Goal: Information Seeking & Learning: Learn about a topic

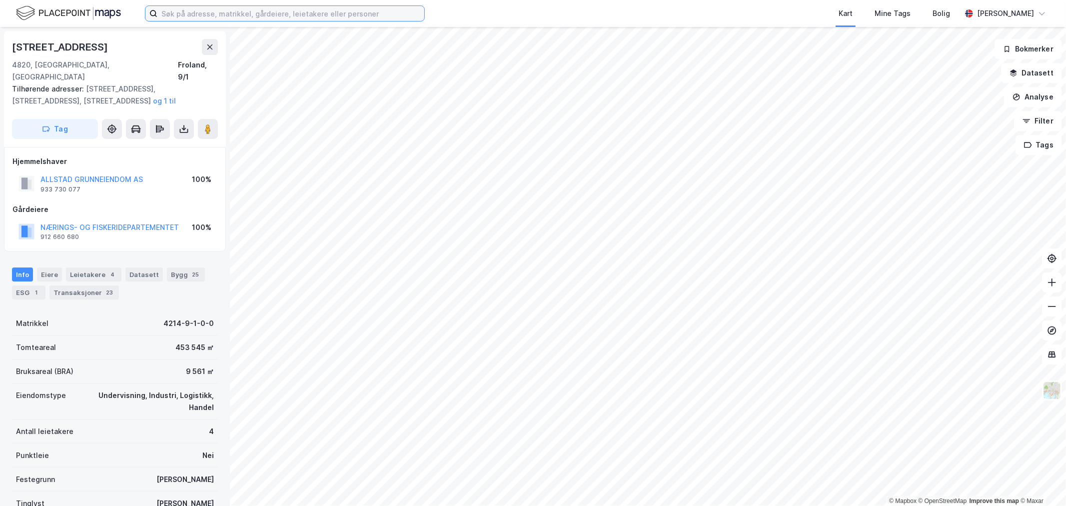
click at [242, 8] on input at bounding box center [290, 13] width 267 height 15
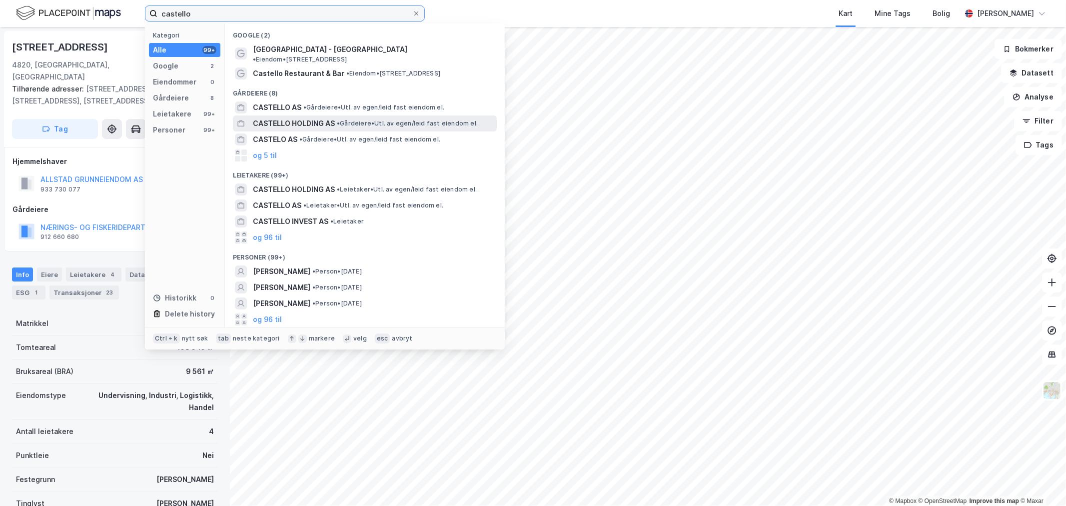
type input "castello"
click at [310, 117] on span "CASTELLO HOLDING AS" at bounding box center [294, 123] width 82 height 12
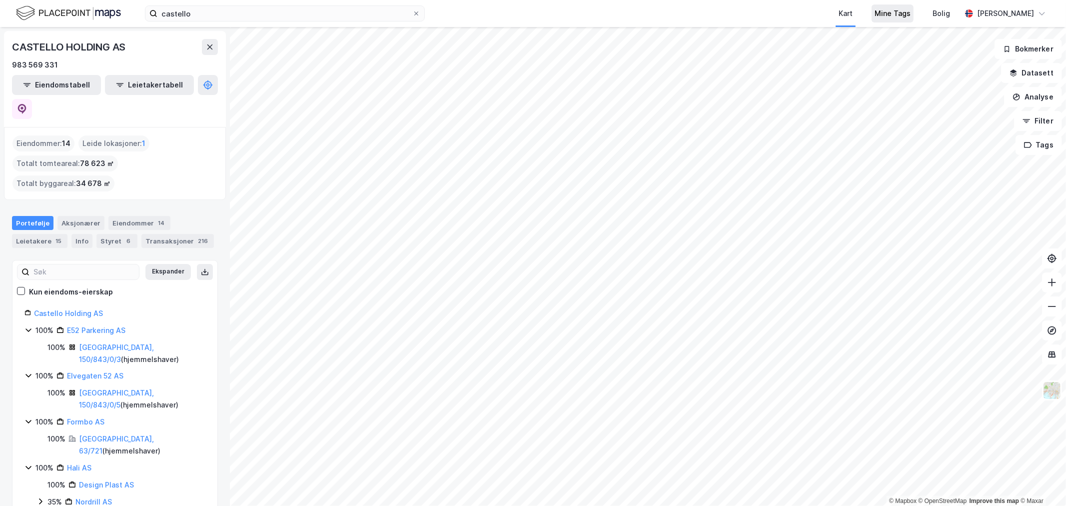
click at [897, 8] on div "Mine Tags" at bounding box center [892, 13] width 36 height 12
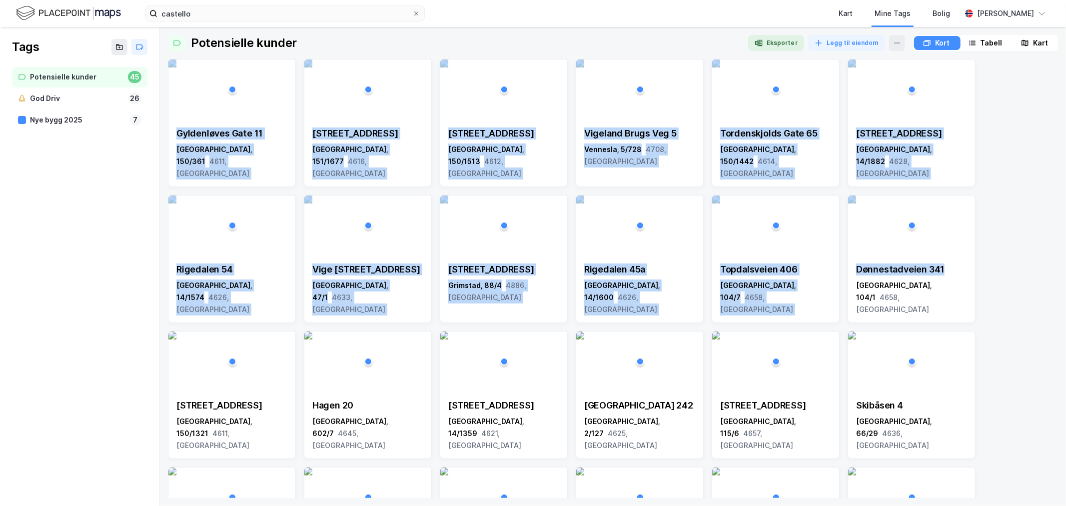
drag, startPoint x: 1016, startPoint y: 257, endPoint x: 227, endPoint y: 57, distance: 813.8
click at [227, 57] on div "Potensielle kunder Eksporter Legg til eiendom Kort Tabell Kart Gyldenløves Gate…" at bounding box center [613, 266] width 890 height 463
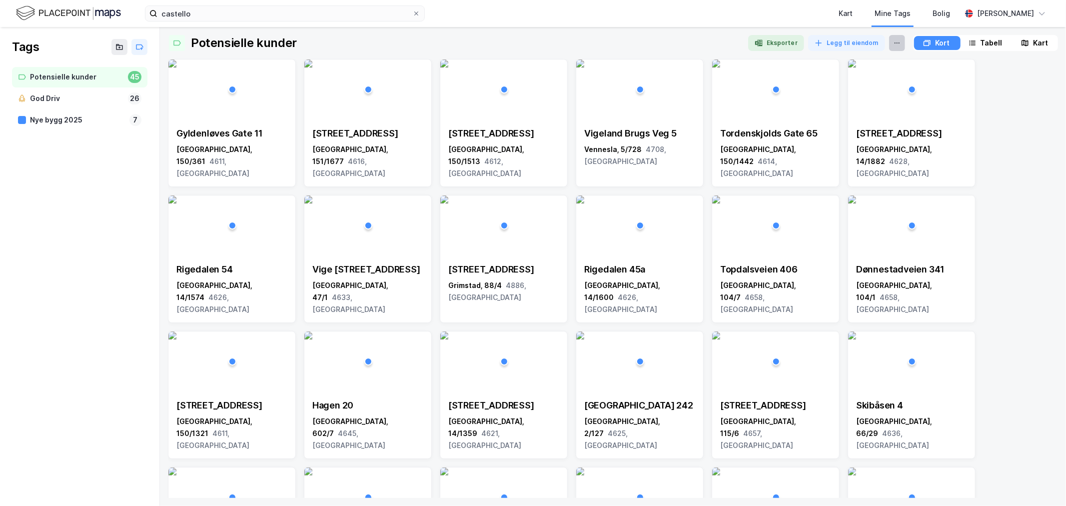
click at [893, 45] on icon at bounding box center [897, 43] width 8 height 8
click at [829, 61] on div "Fjerne Tag" at bounding box center [839, 61] width 33 height 8
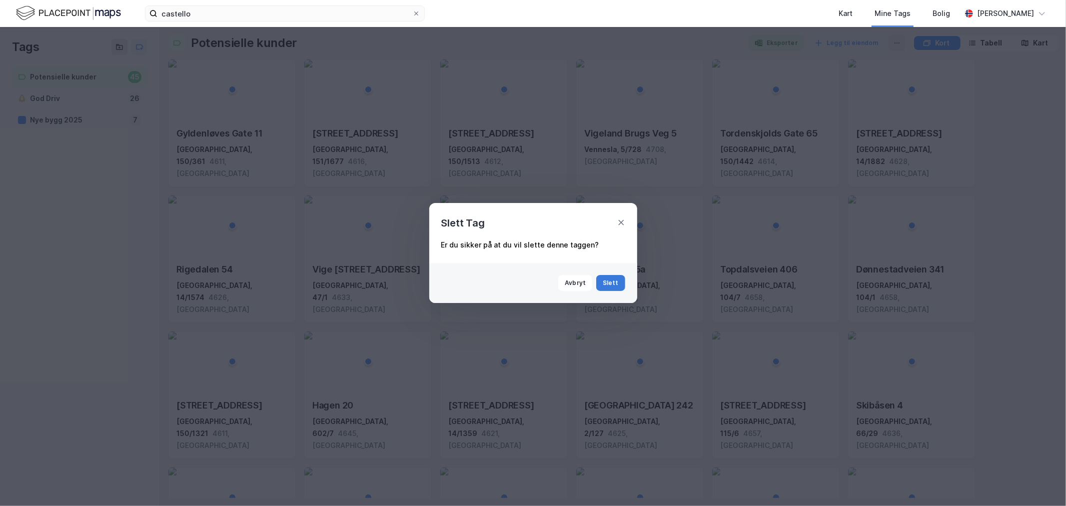
click at [609, 284] on button "Slett" at bounding box center [610, 283] width 29 height 16
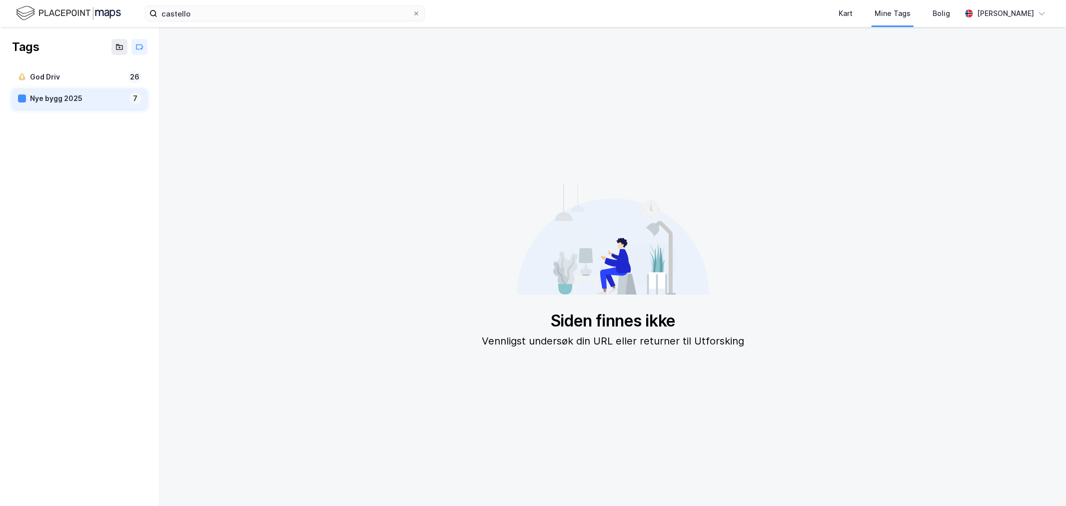
click at [63, 96] on div "Nye bygg 2025" at bounding box center [77, 98] width 95 height 12
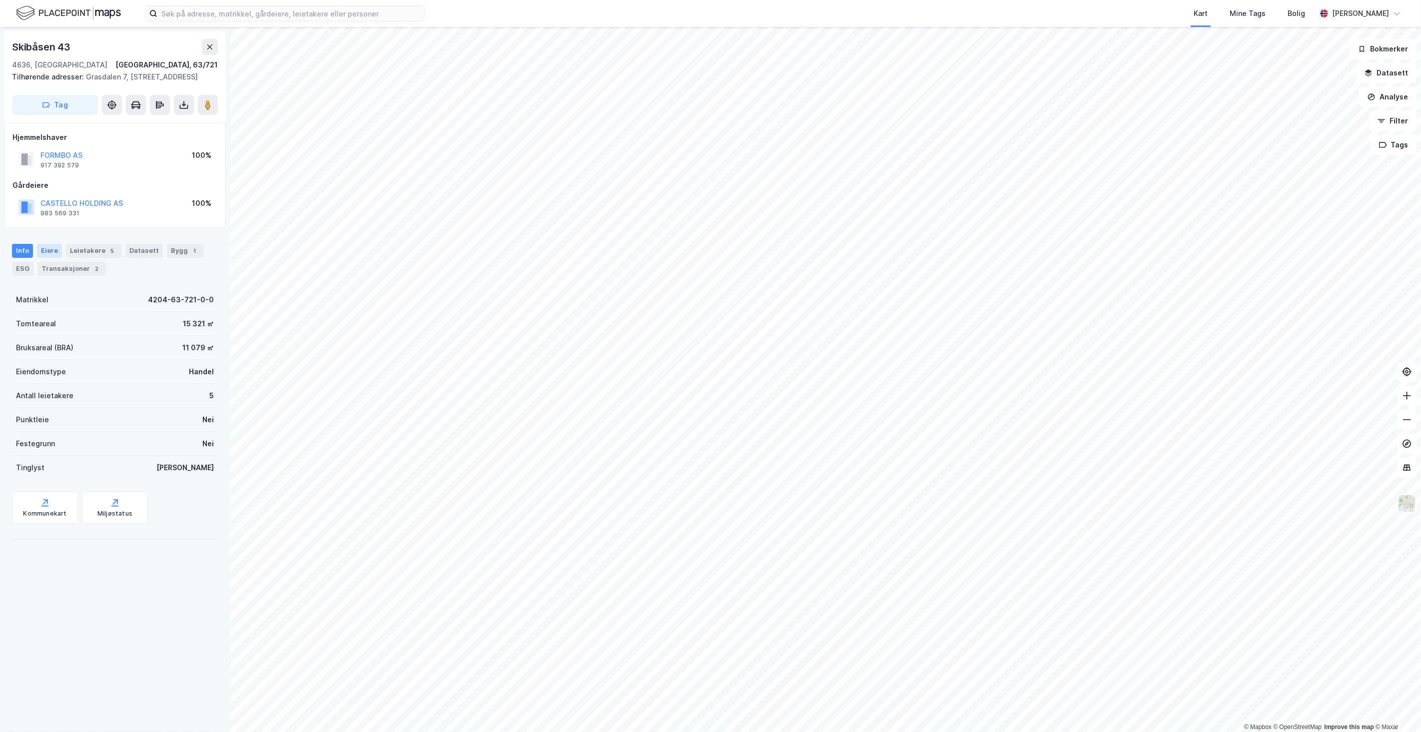
click at [46, 258] on div "Eiere" at bounding box center [49, 251] width 25 height 14
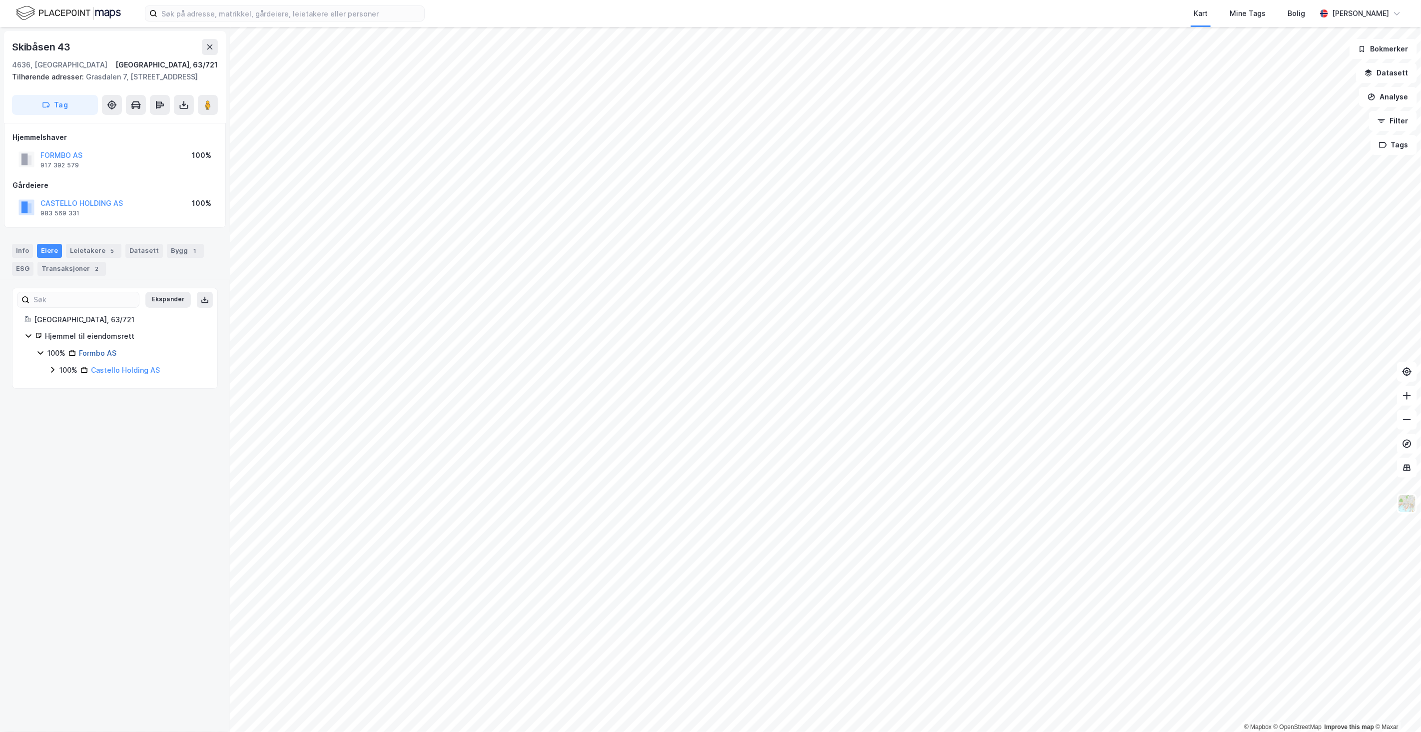
click at [94, 357] on link "Formbo AS" at bounding box center [97, 353] width 37 height 8
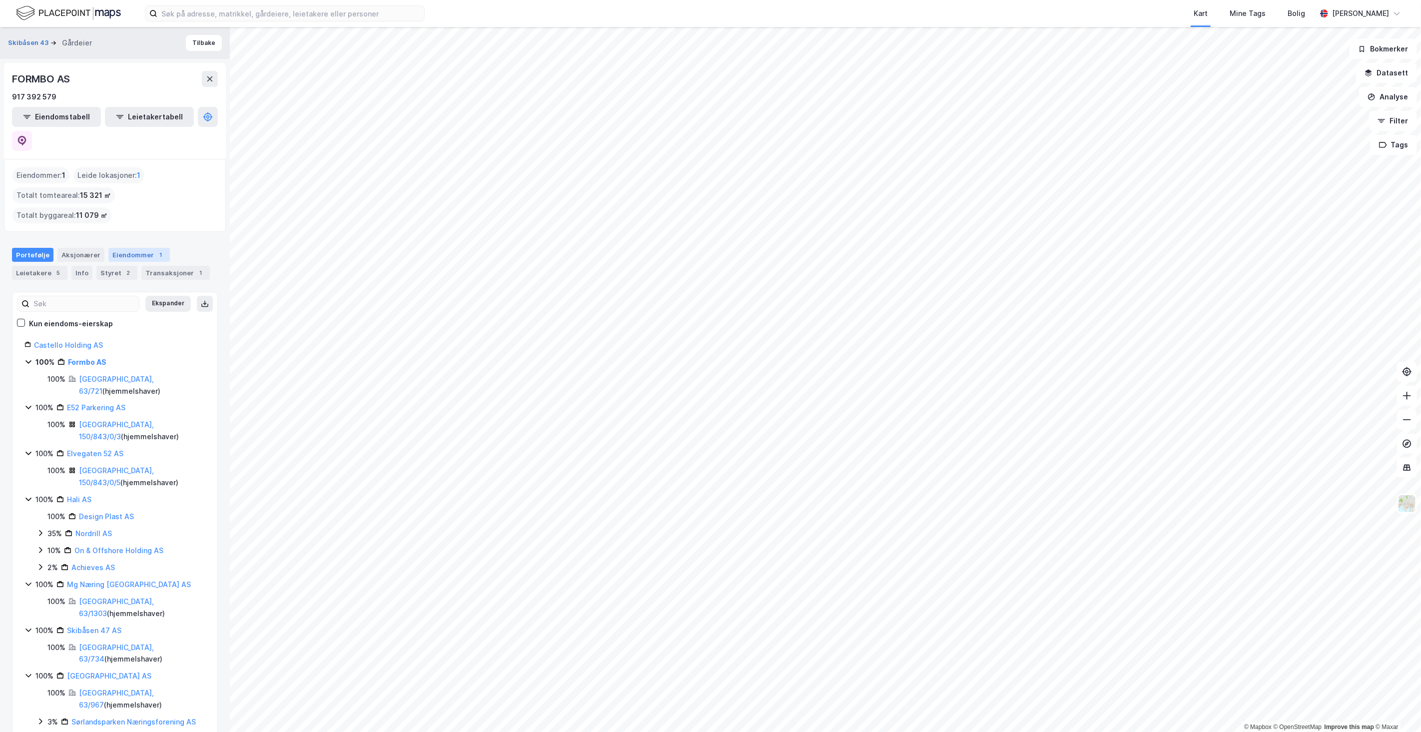
click at [135, 248] on div "Eiendommer 1" at bounding box center [138, 255] width 61 height 14
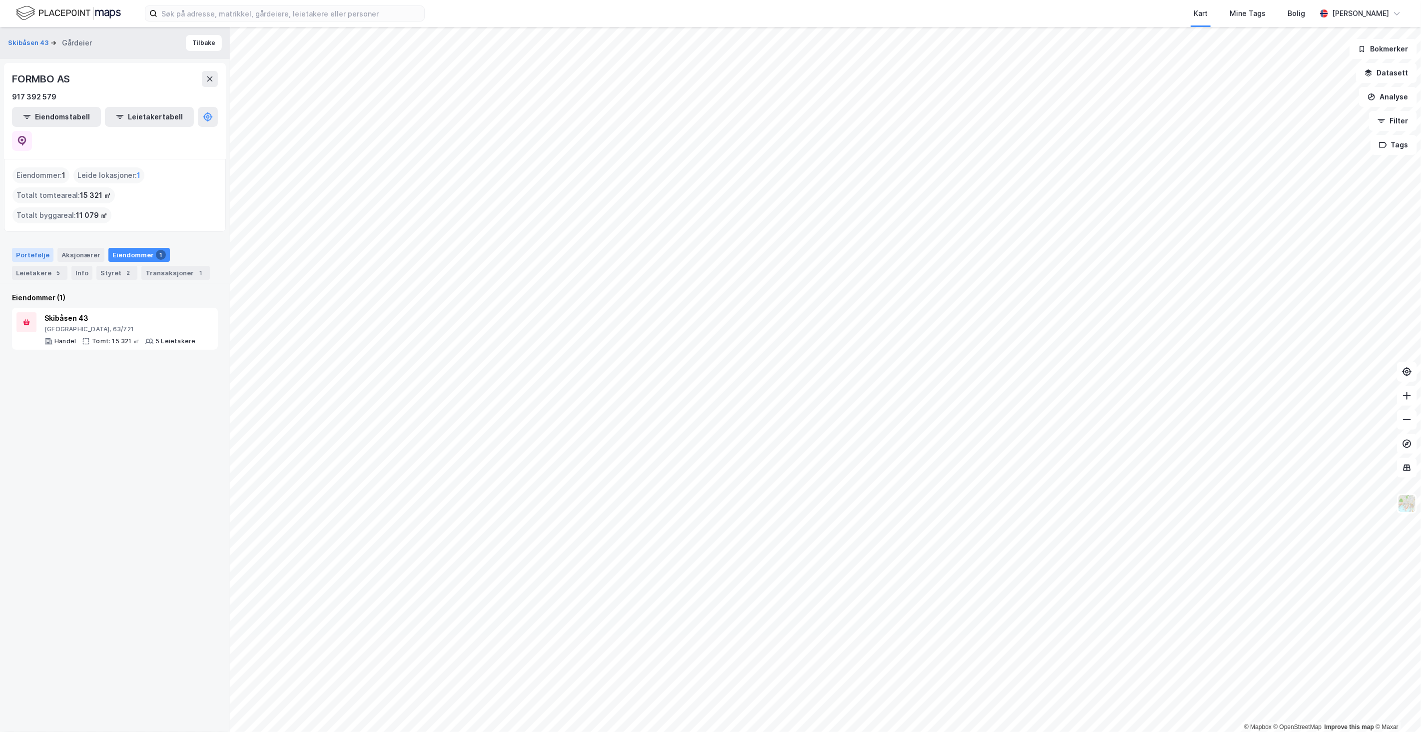
click at [33, 248] on div "Portefølje" at bounding box center [32, 255] width 41 height 14
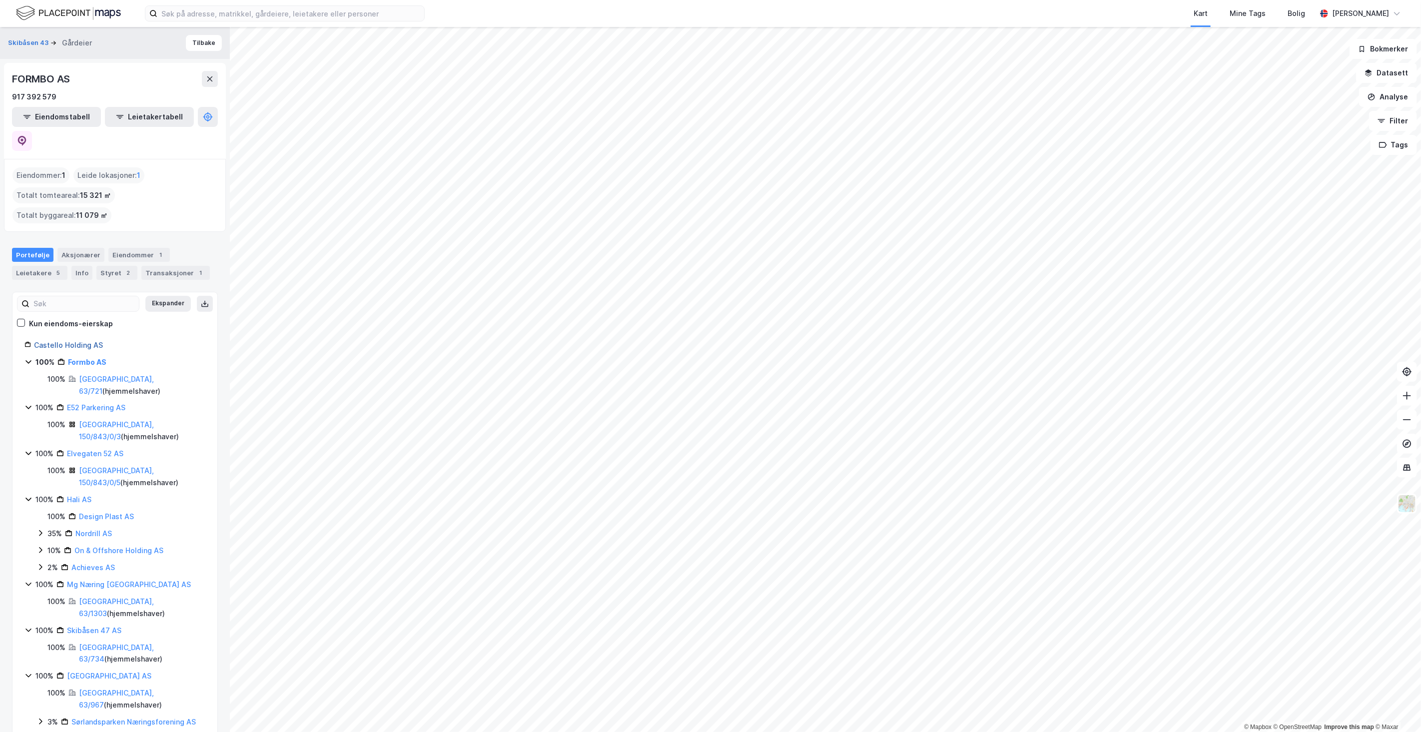
click at [55, 341] on link "Castello Holding AS" at bounding box center [68, 345] width 69 height 8
click at [137, 248] on div "Eiendommer 14" at bounding box center [139, 255] width 62 height 14
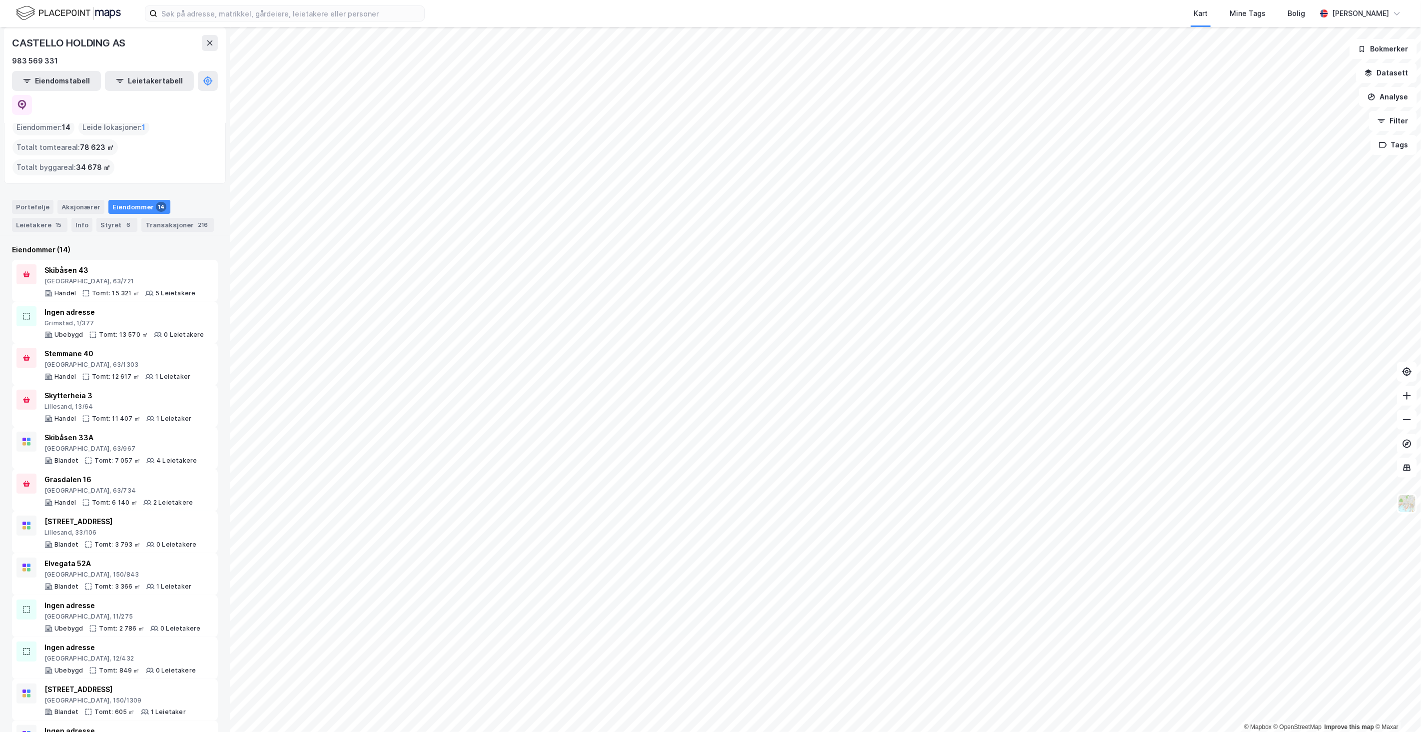
scroll to position [46, 0]
click at [68, 475] on div "Grasdalen 16" at bounding box center [118, 481] width 148 height 12
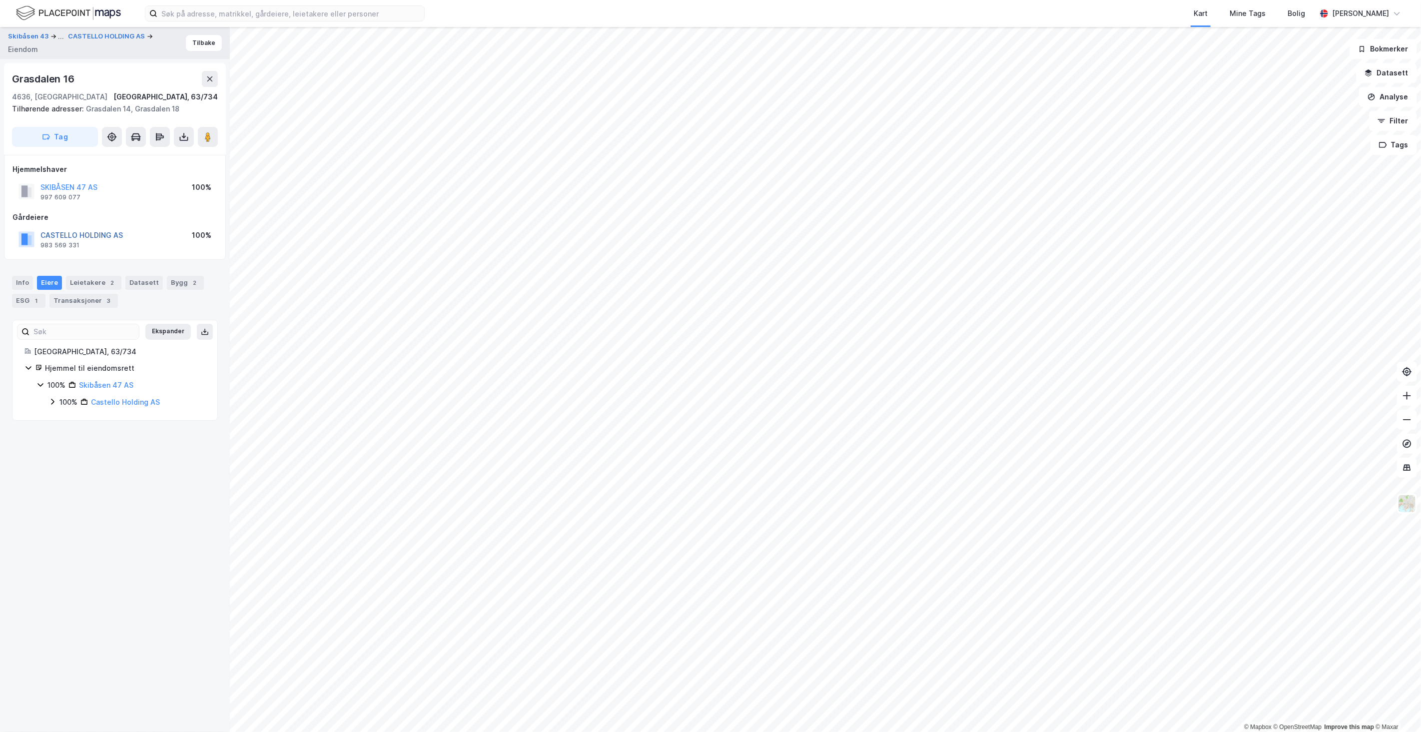
click at [0, 0] on button "CASTELLO HOLDING AS" at bounding box center [0, 0] width 0 height 0
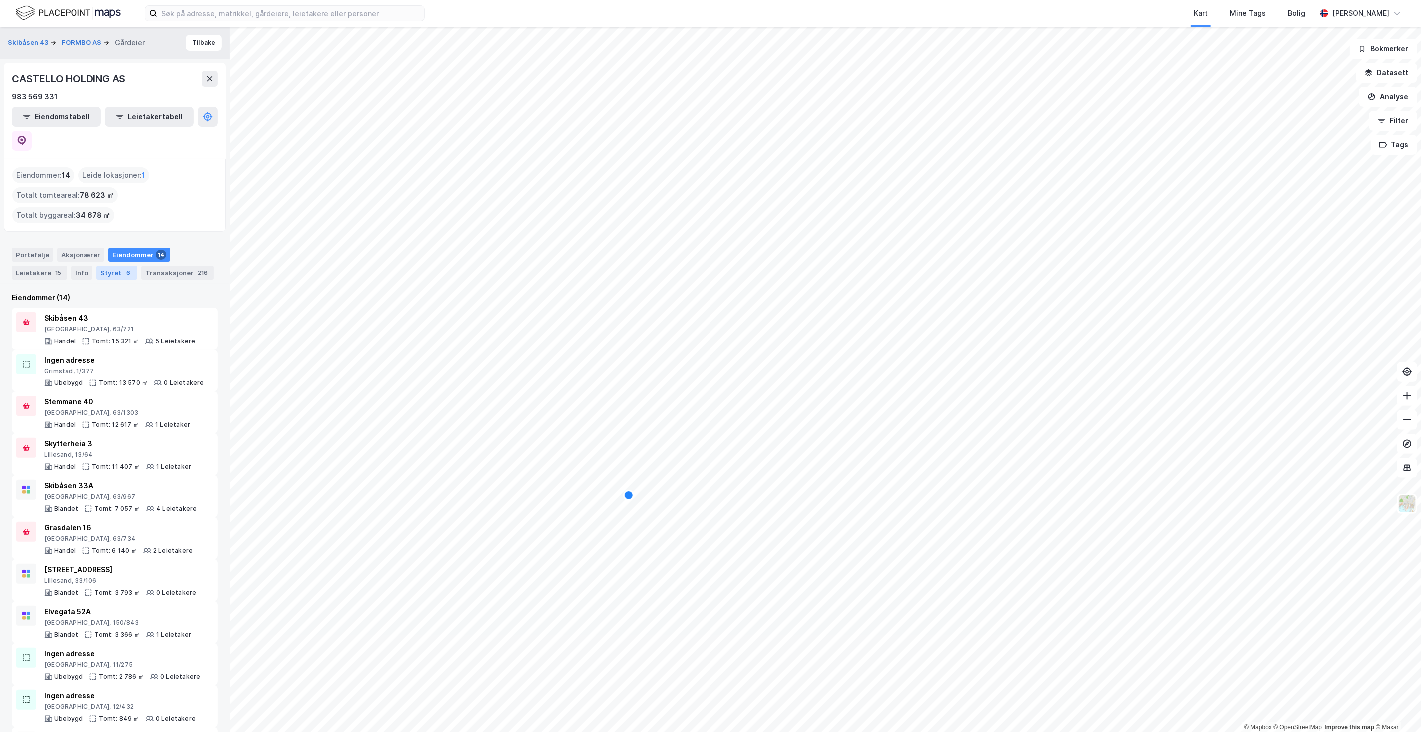
click at [103, 266] on div "Styret 6" at bounding box center [116, 273] width 41 height 14
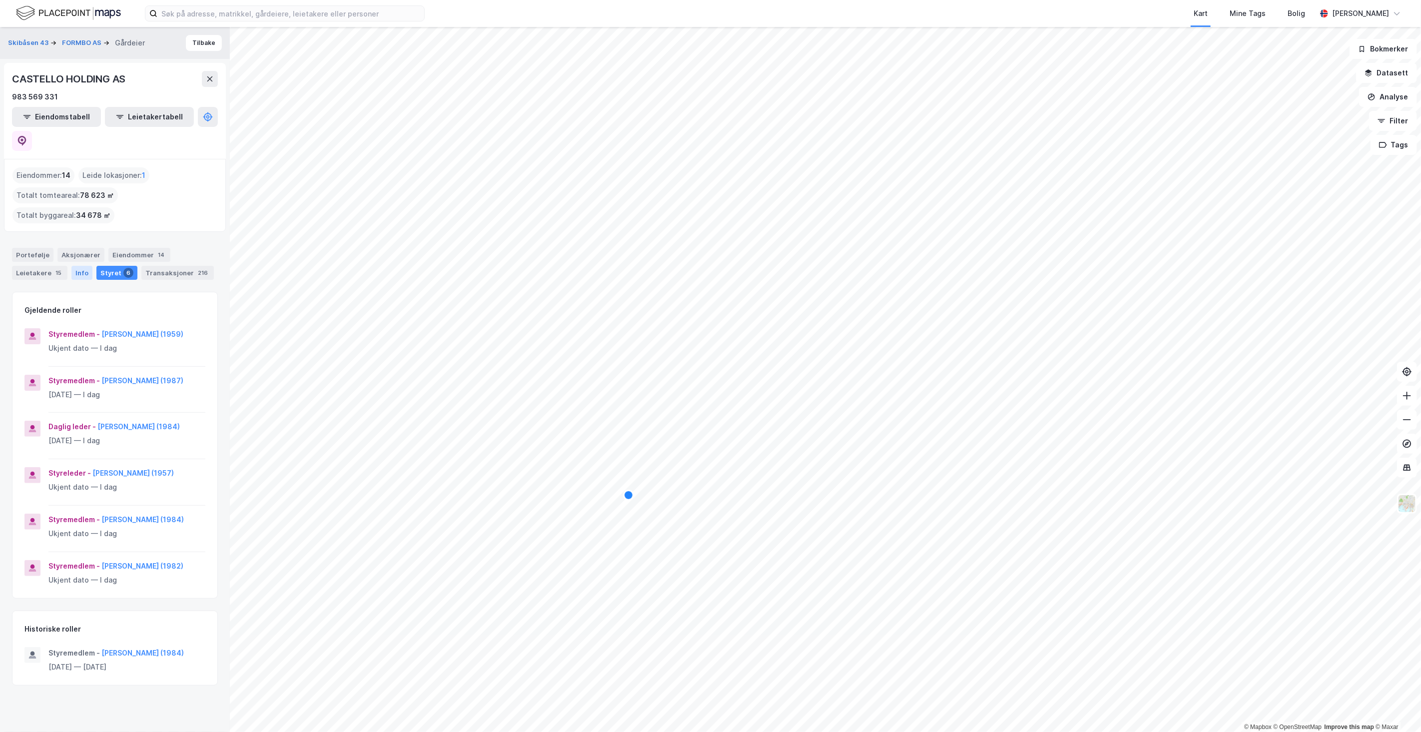
click at [85, 266] on div "Info" at bounding box center [81, 273] width 21 height 14
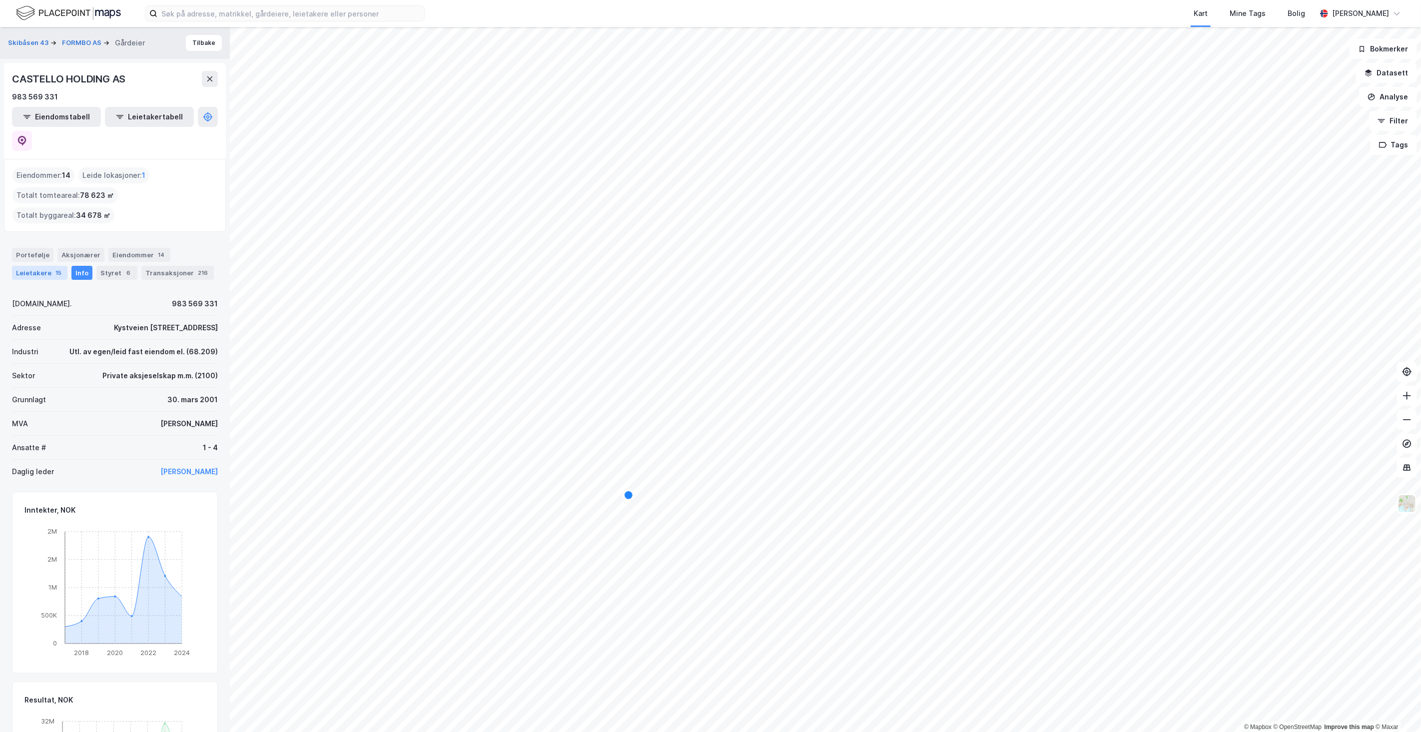
click at [40, 266] on div "Leietakere 15" at bounding box center [39, 273] width 55 height 14
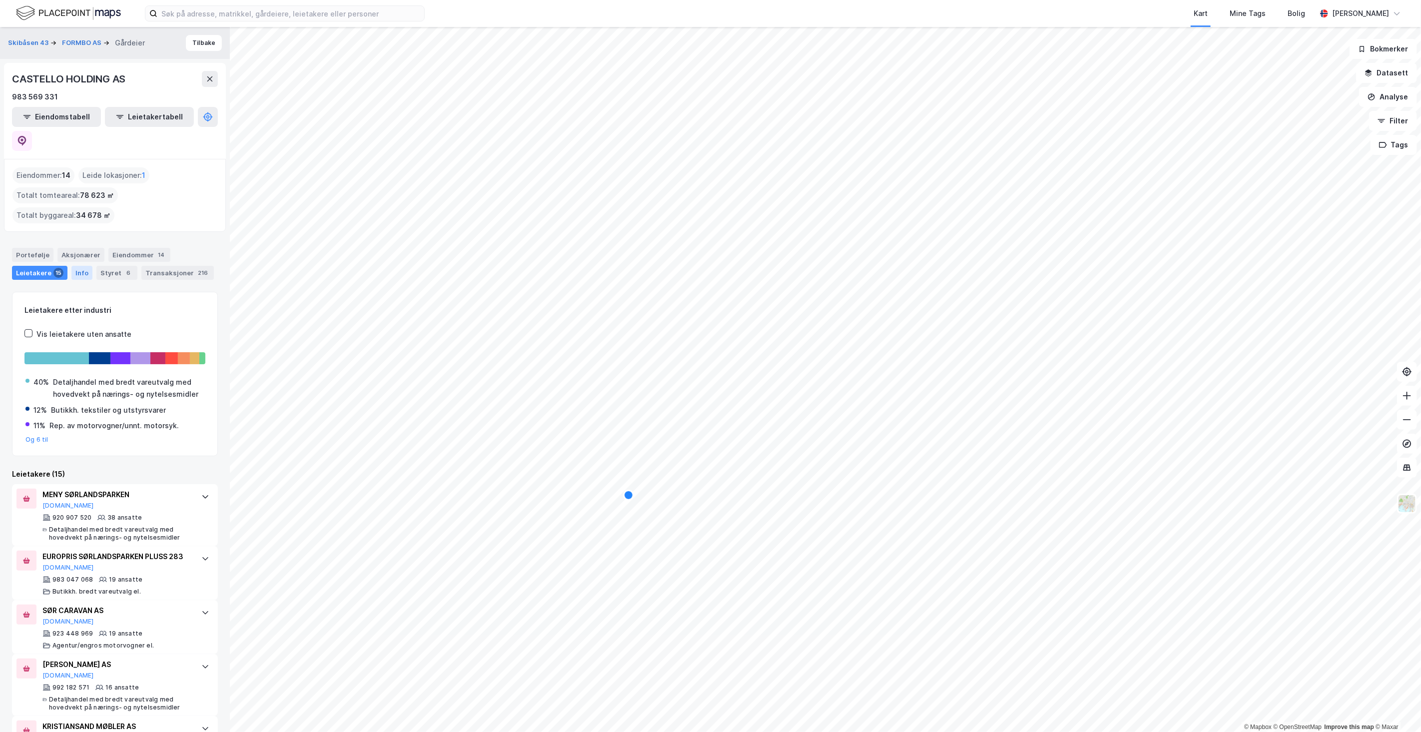
click at [74, 266] on div "Info" at bounding box center [81, 273] width 21 height 14
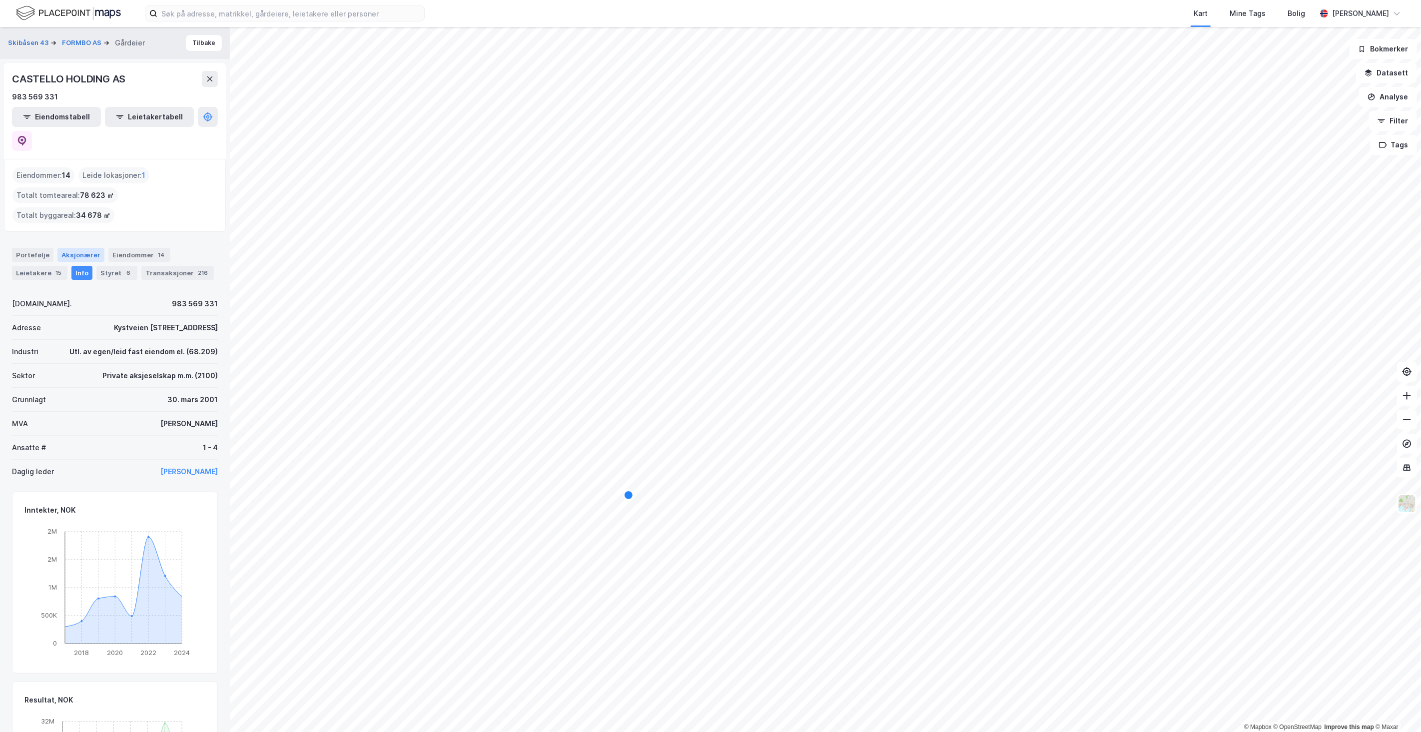
click at [86, 248] on div "Aksjonærer" at bounding box center [80, 255] width 47 height 14
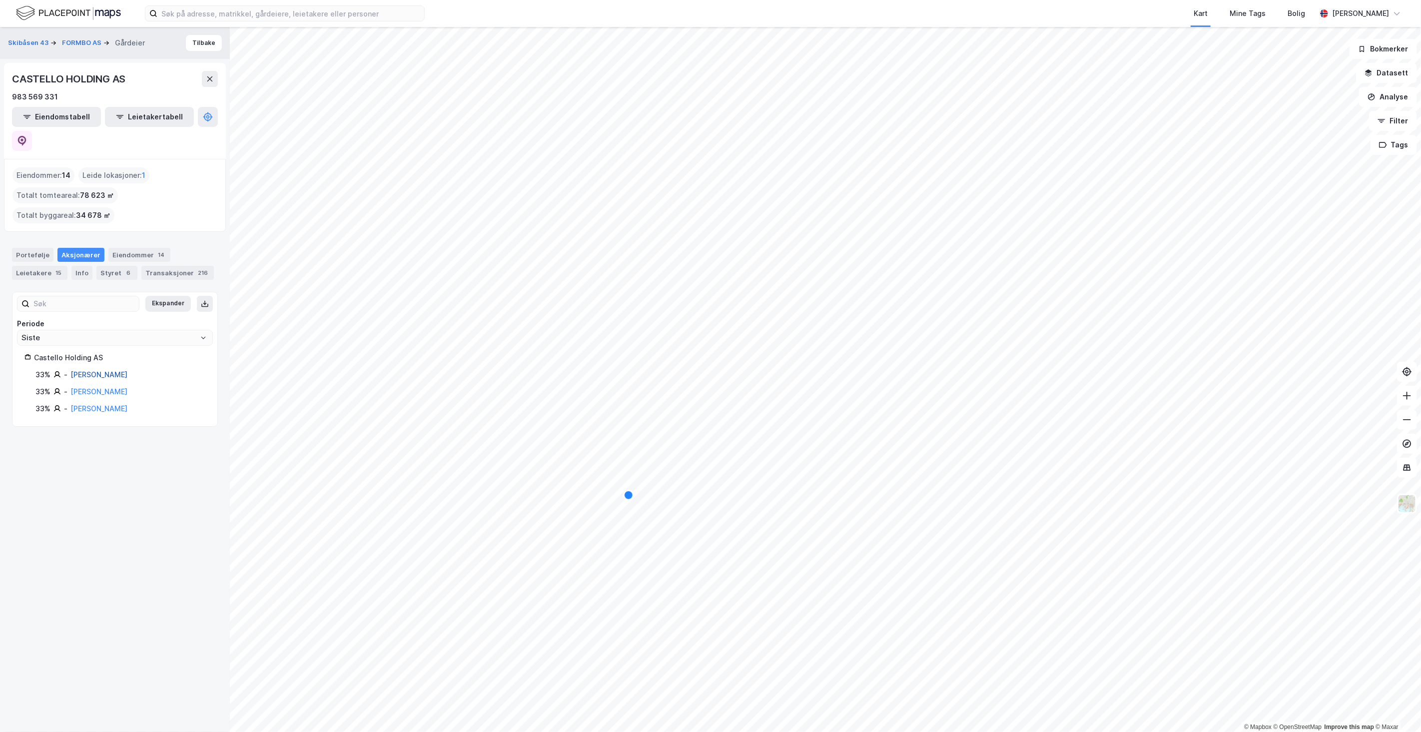
click at [111, 370] on link "Helle Hans Even S" at bounding box center [98, 374] width 57 height 8
type input "Siste"
drag, startPoint x: 127, startPoint y: 81, endPoint x: 12, endPoint y: 80, distance: 114.9
click at [12, 80] on div "CASTELLO HOLDING AS" at bounding box center [69, 79] width 115 height 16
copy div "CASTELLO HOLDING AS"
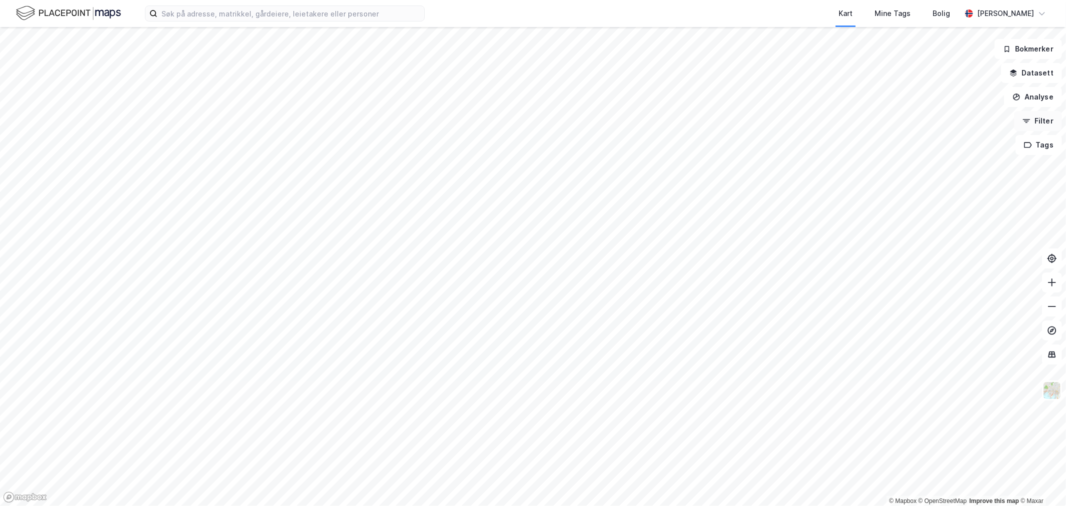
click at [1024, 130] on button "Filter" at bounding box center [1038, 121] width 48 height 20
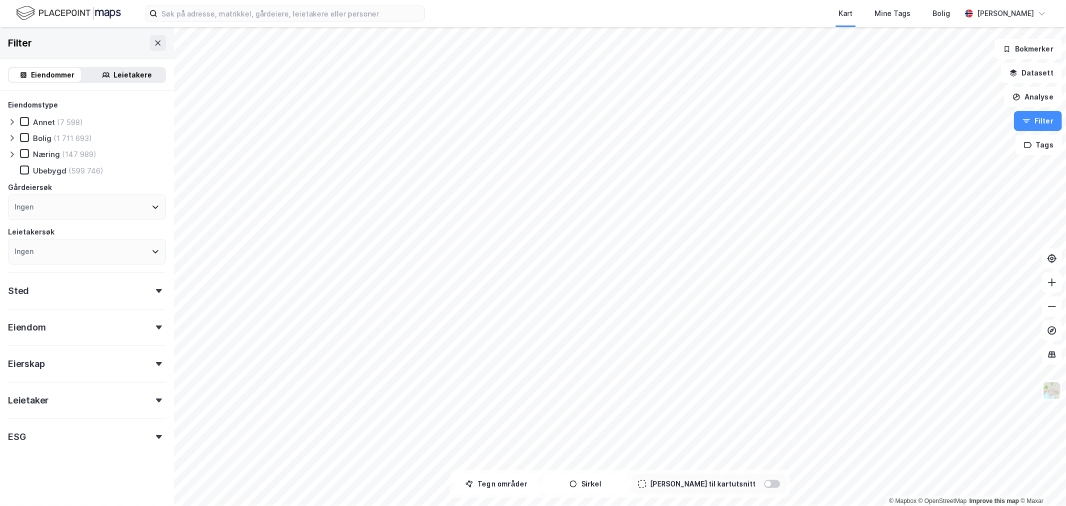
click at [8, 154] on icon at bounding box center [12, 154] width 8 height 8
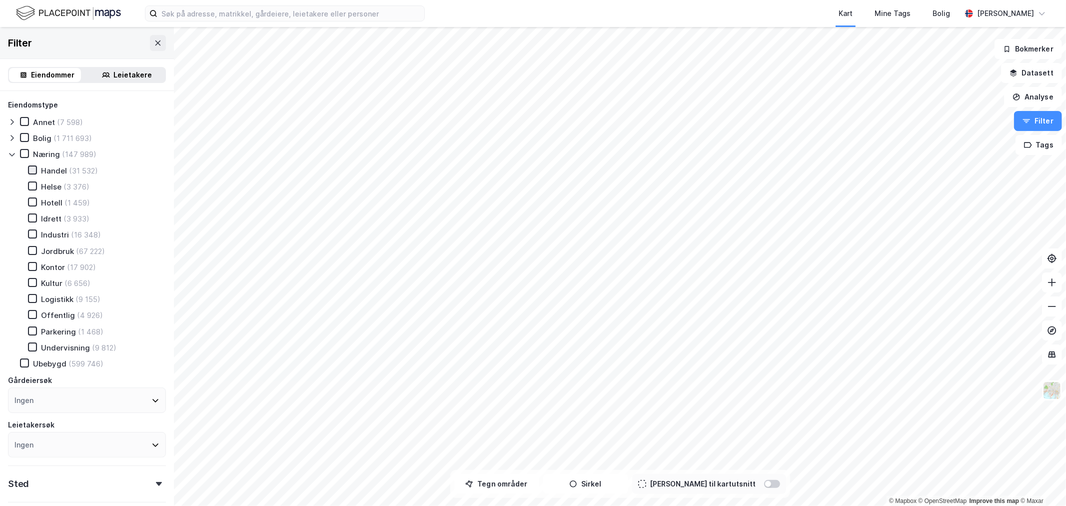
click at [30, 169] on icon at bounding box center [32, 169] width 5 height 3
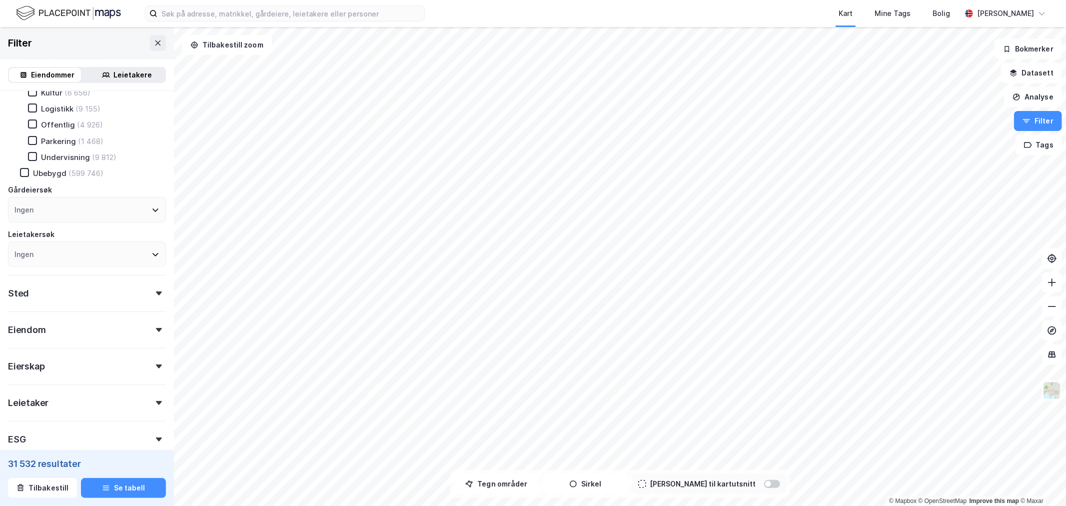
scroll to position [198, 0]
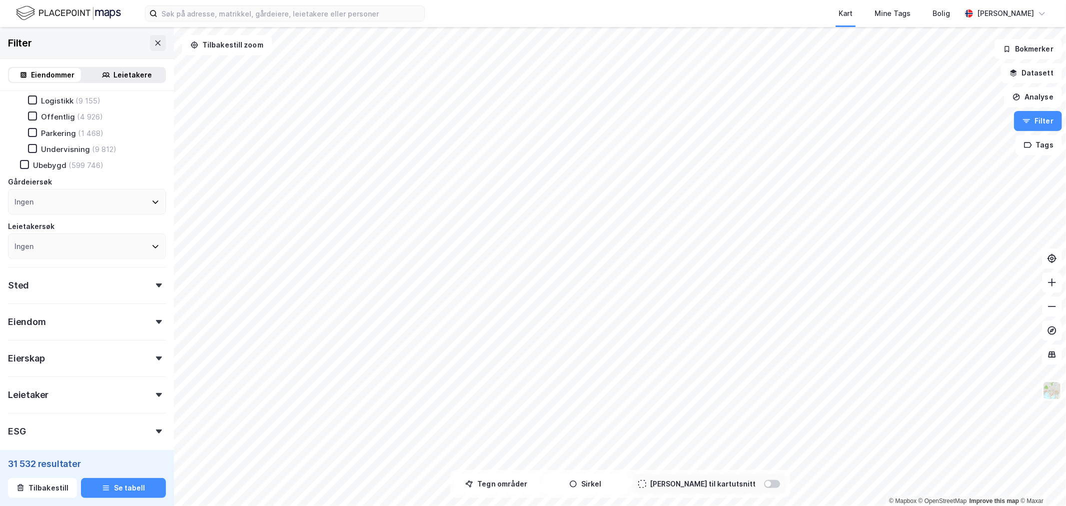
click at [156, 283] on icon at bounding box center [159, 285] width 6 height 4
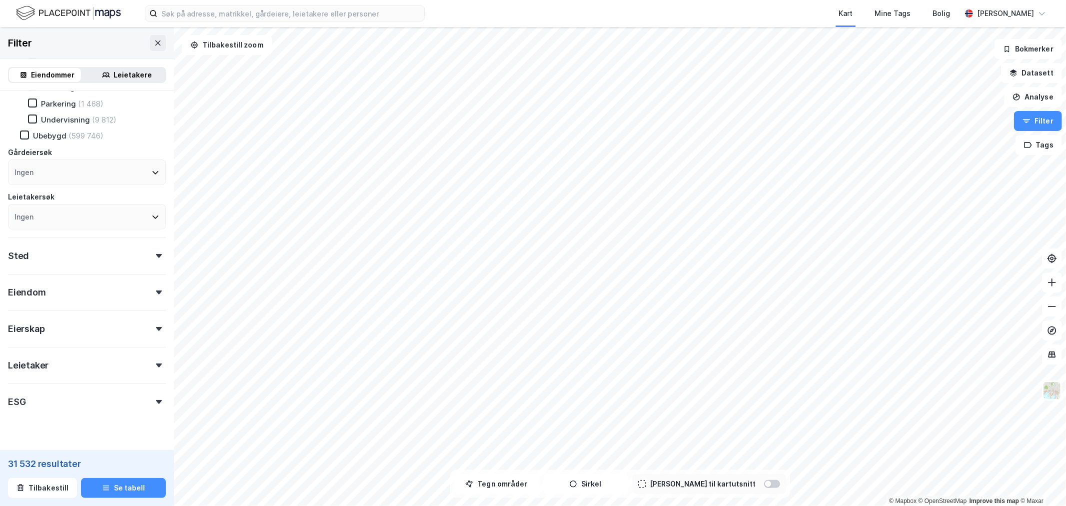
scroll to position [245, 0]
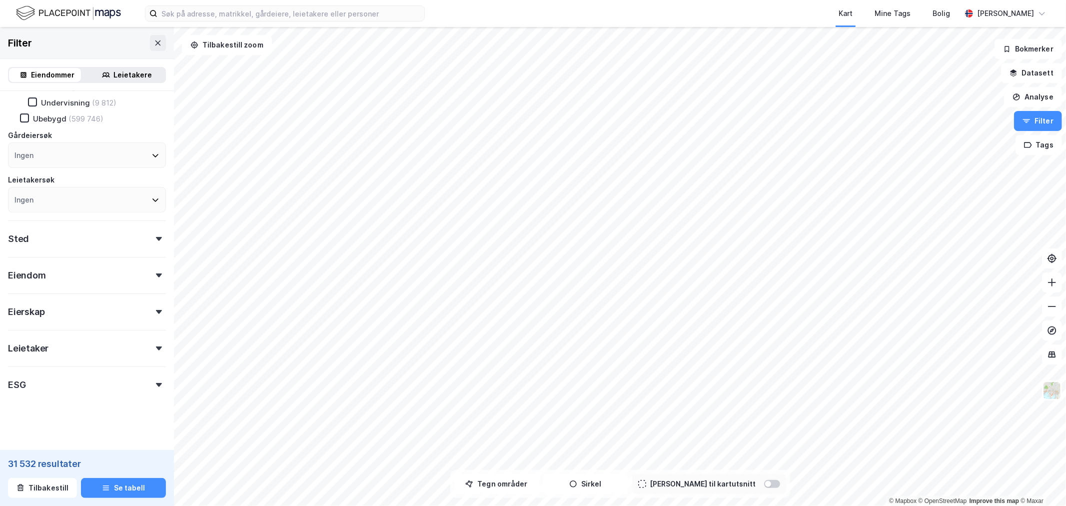
click at [151, 342] on div "Leietaker" at bounding box center [87, 344] width 158 height 28
click at [156, 346] on icon at bounding box center [159, 348] width 6 height 4
click at [156, 273] on icon at bounding box center [159, 275] width 6 height 4
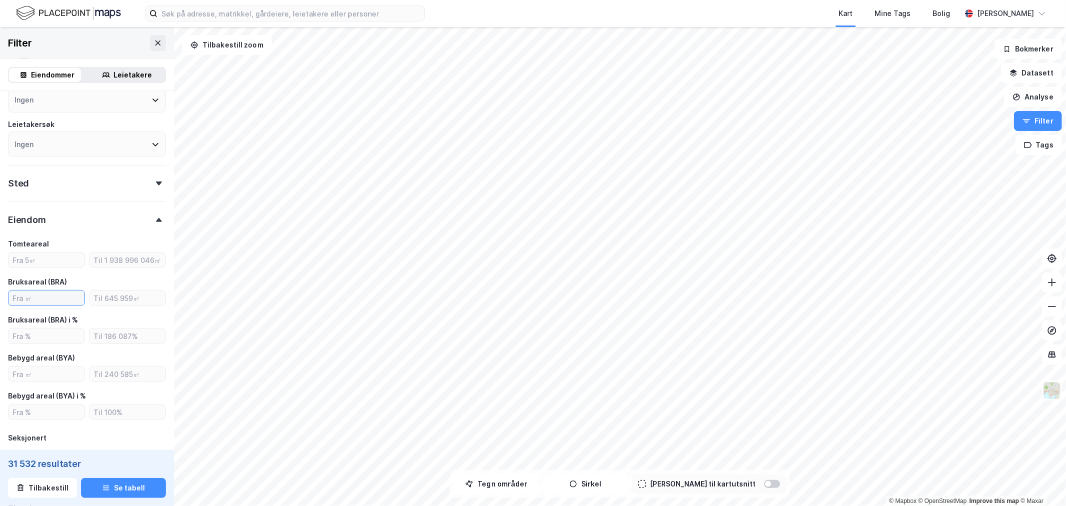
click at [52, 296] on input "number" at bounding box center [46, 297] width 76 height 15
type input "3999"
type input "Inkluder (3 409)"
type input "300"
type input "Inkluder (30 205)"
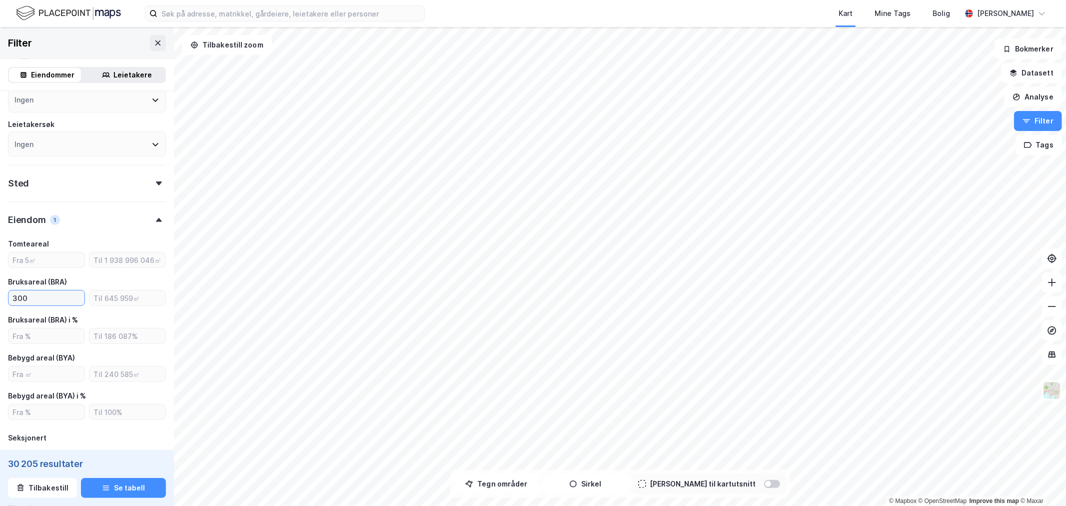
type input "3000"
type input "Inkluder (4 674)"
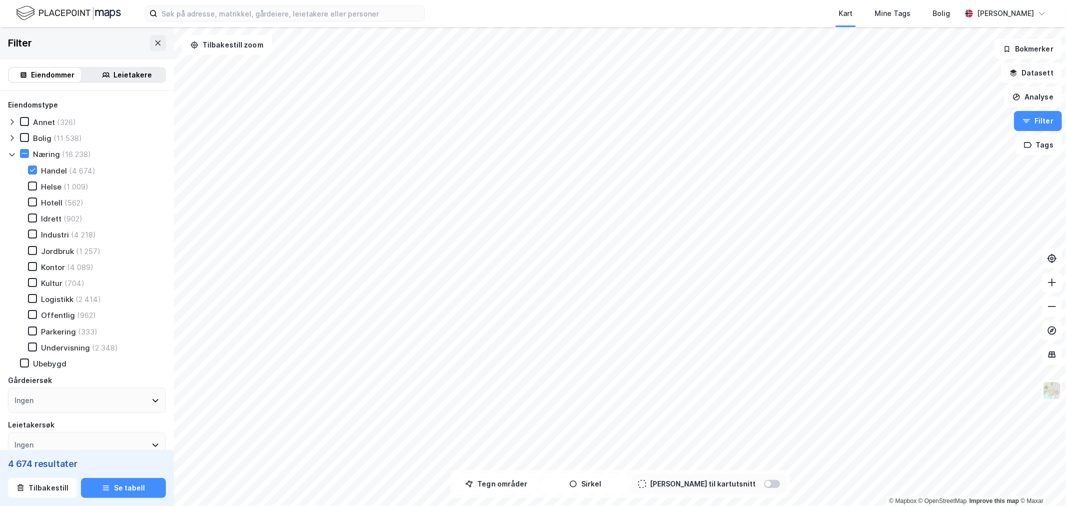
type input "3000"
click at [114, 78] on div "Leietakere" at bounding box center [133, 75] width 38 height 12
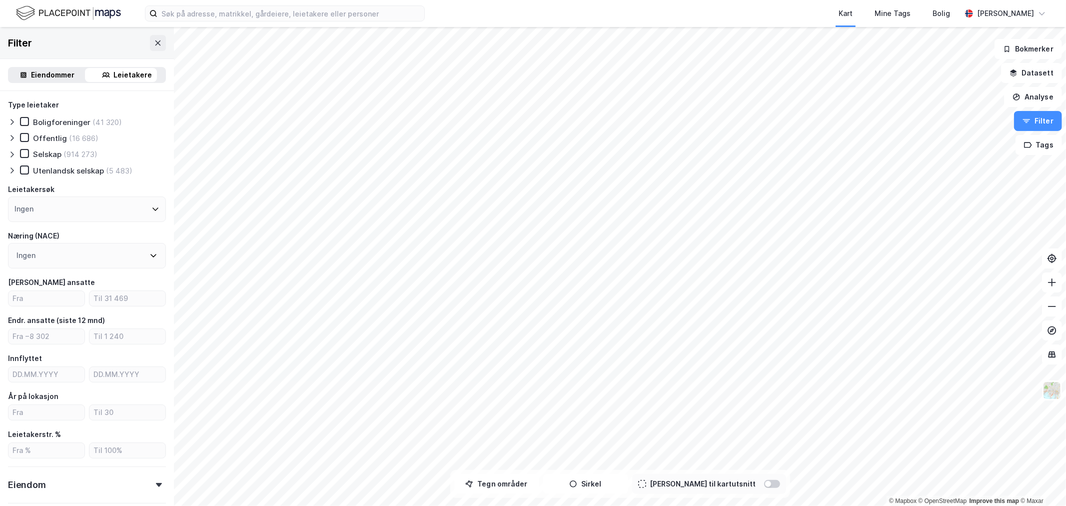
click at [11, 154] on icon at bounding box center [12, 154] width 8 height 8
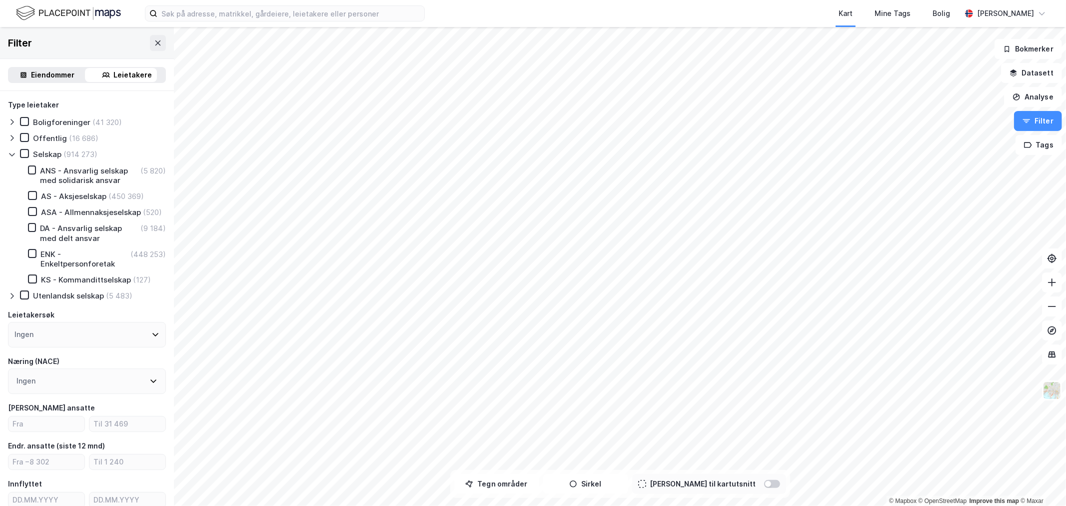
click at [11, 154] on icon at bounding box center [11, 154] width 5 height 3
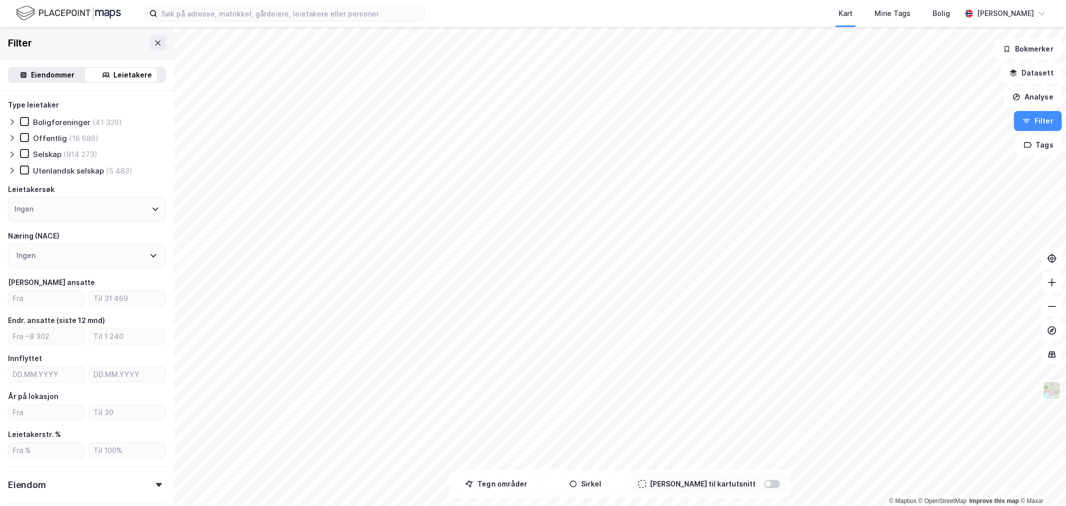
click at [44, 73] on div "Eiendommer" at bounding box center [52, 75] width 43 height 12
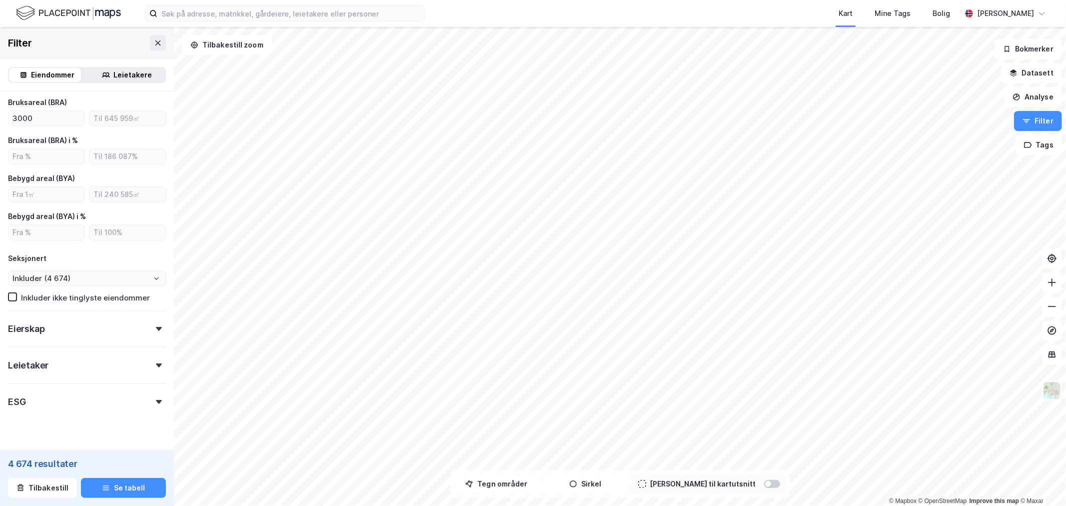
scroll to position [294, 0]
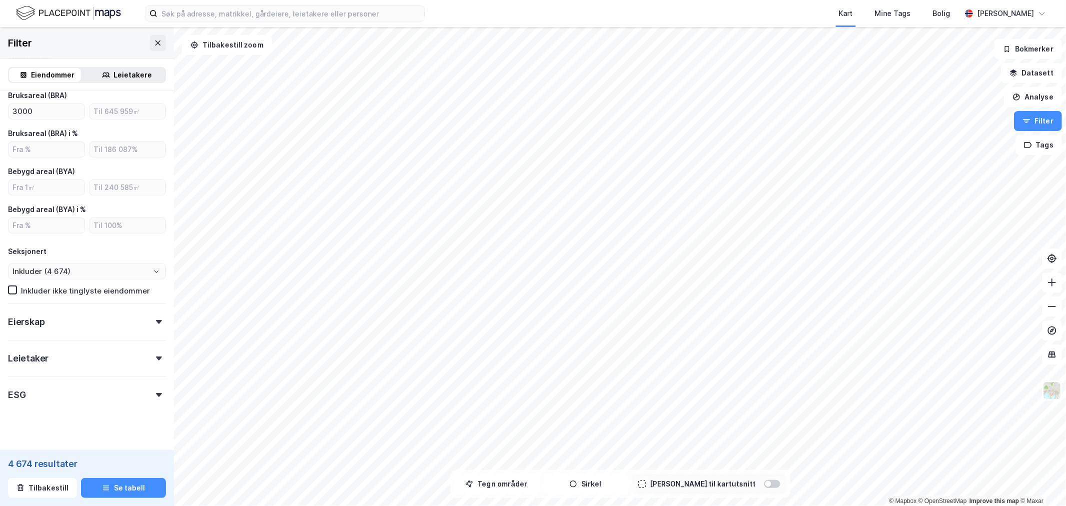
click at [156, 356] on icon at bounding box center [159, 358] width 6 height 4
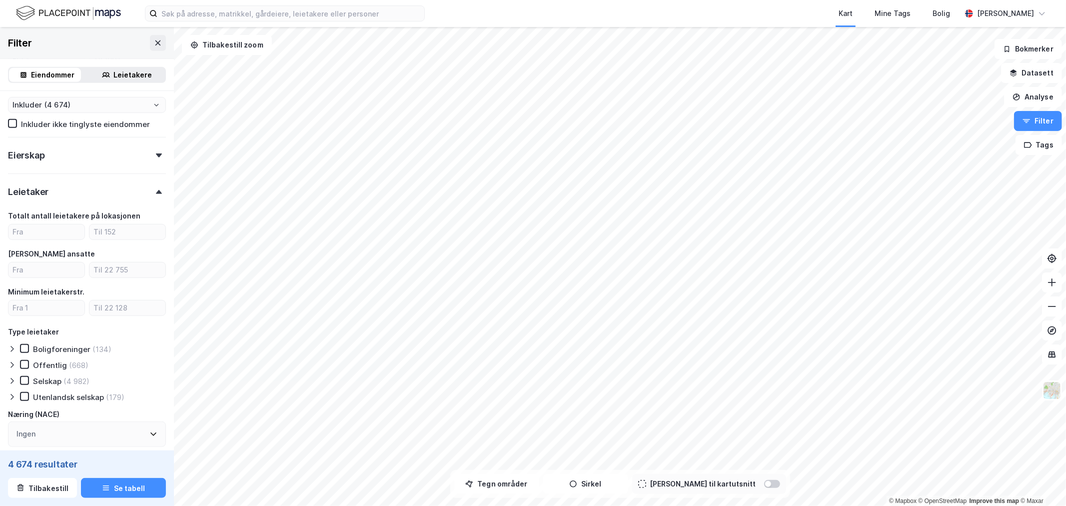
scroll to position [461, 0]
click at [11, 378] on icon at bounding box center [12, 380] width 8 height 8
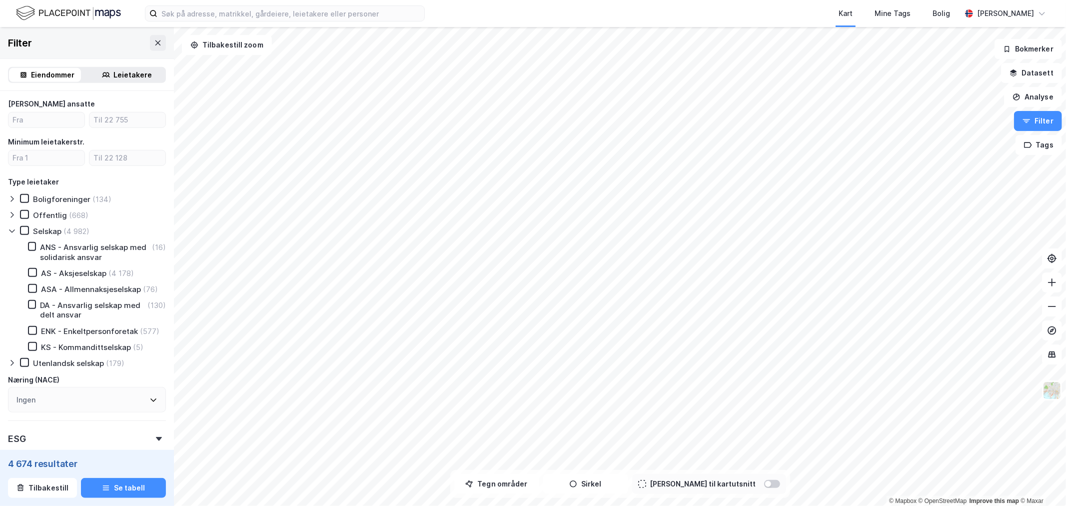
scroll to position [627, 0]
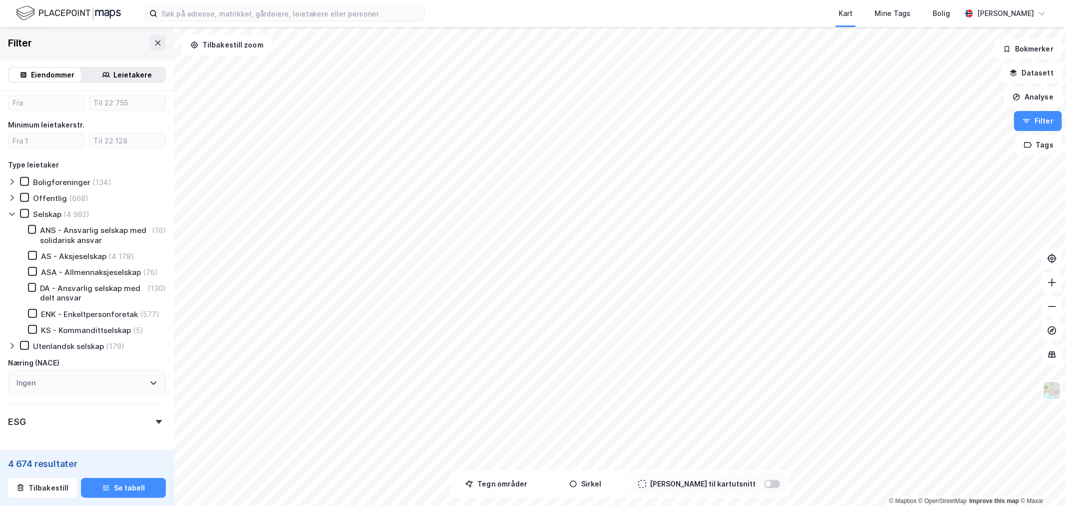
click at [149, 379] on icon at bounding box center [153, 383] width 8 height 8
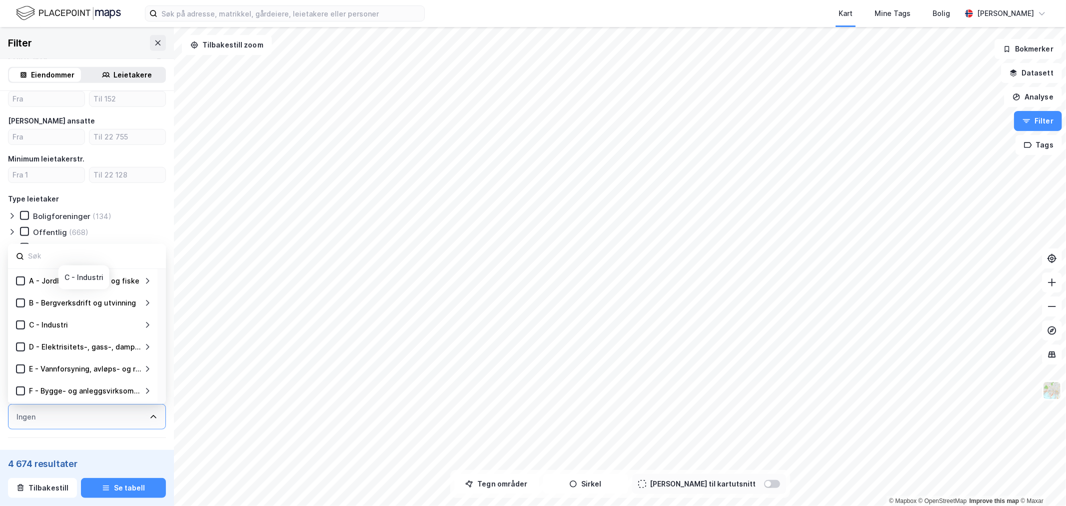
scroll to position [609, 0]
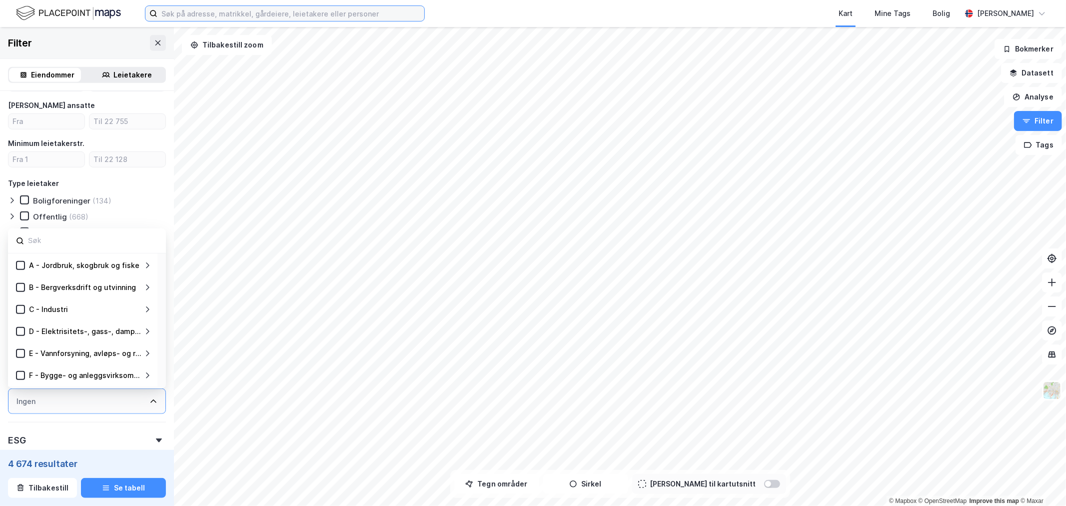
click at [247, 16] on input at bounding box center [290, 13] width 267 height 15
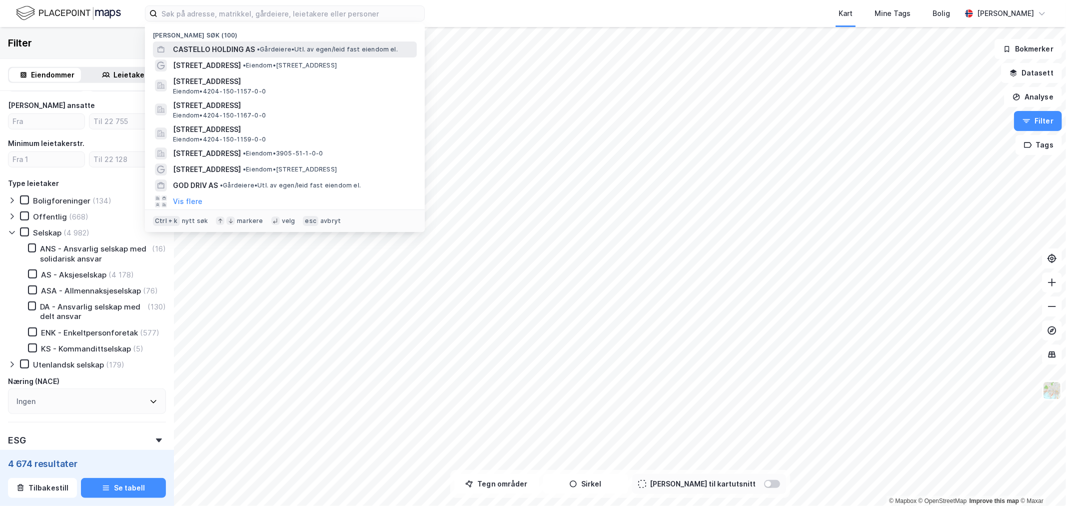
click at [245, 55] on span "CASTELLO HOLDING AS" at bounding box center [214, 49] width 82 height 12
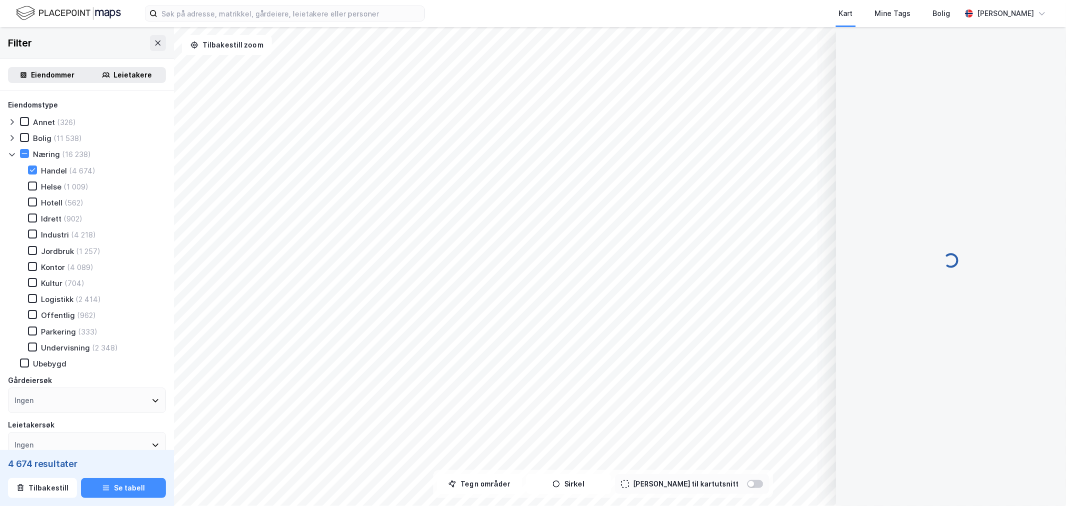
type input "Inkluder (4 674)"
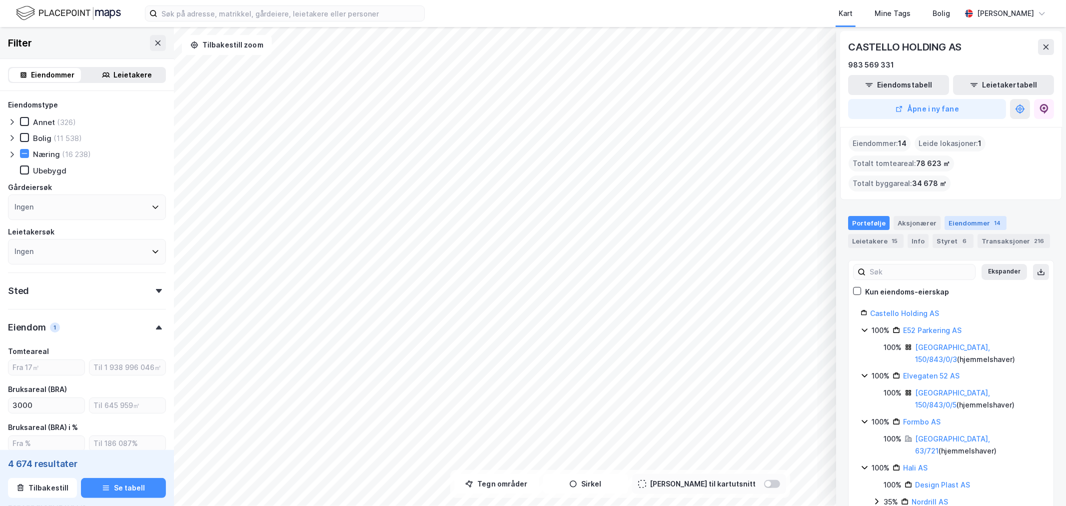
click at [973, 223] on div "Eiendommer 14" at bounding box center [975, 223] width 62 height 14
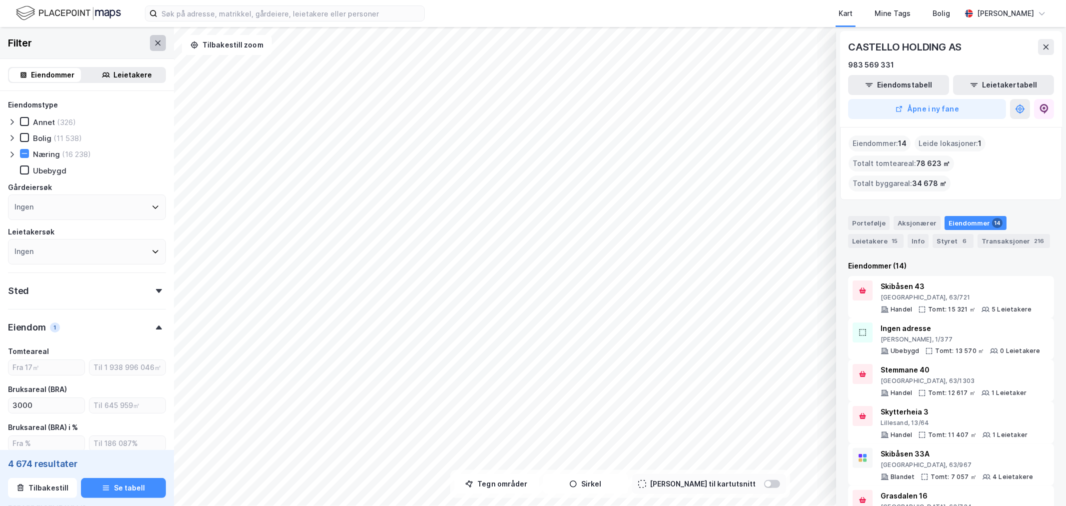
click at [150, 47] on button at bounding box center [158, 43] width 16 height 16
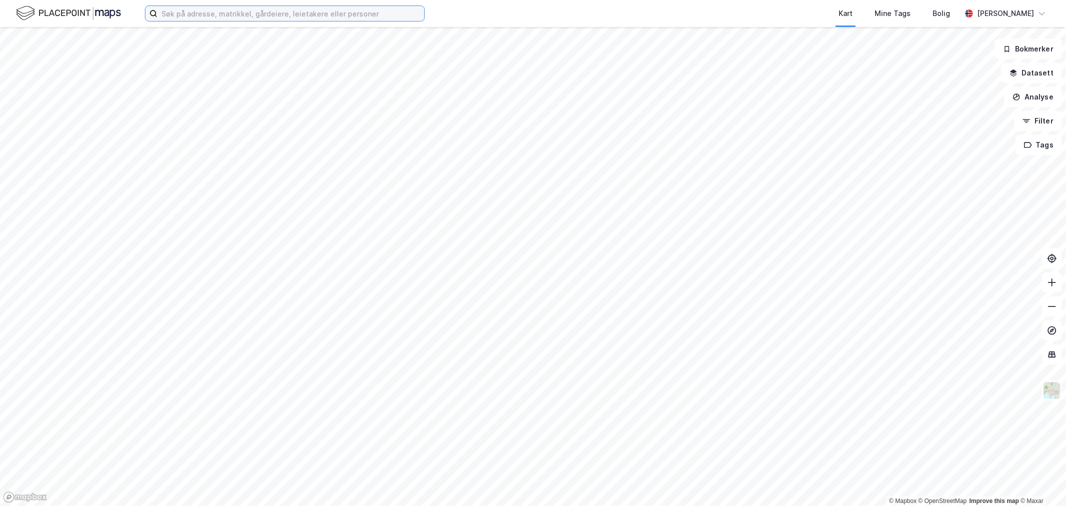
click at [210, 11] on input at bounding box center [290, 13] width 267 height 15
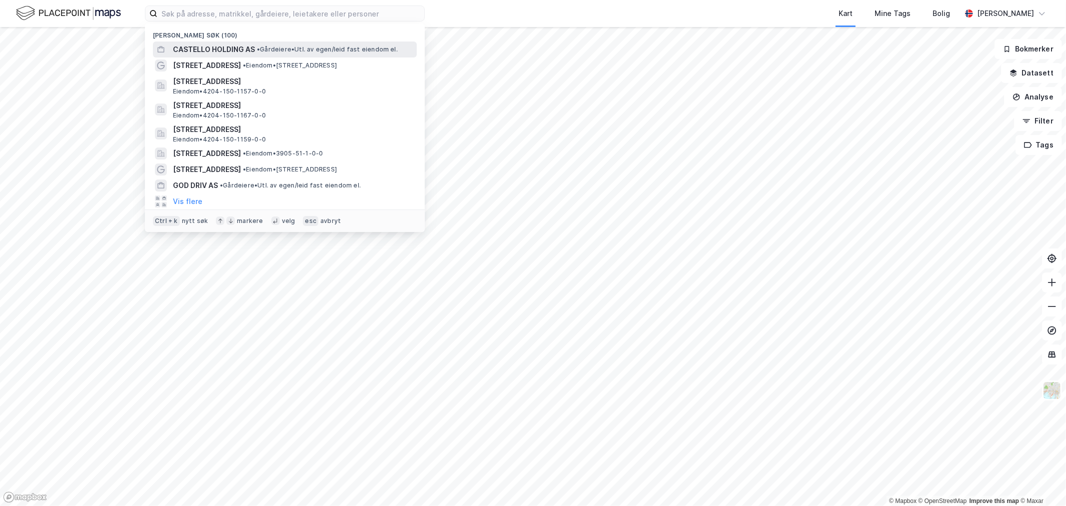
click at [213, 52] on span "CASTELLO HOLDING AS" at bounding box center [214, 49] width 82 height 12
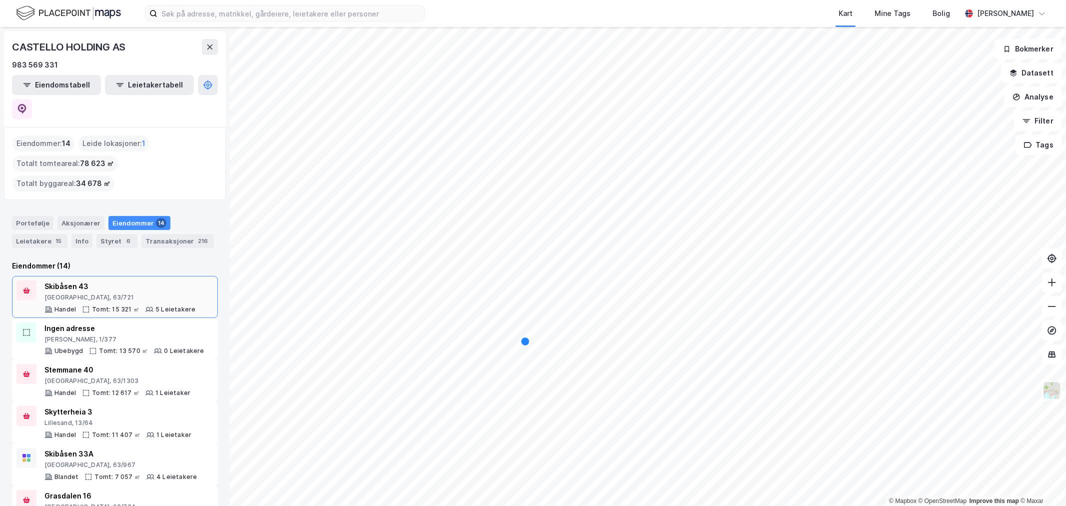
click at [84, 280] on div "Skibåsen 43" at bounding box center [119, 286] width 151 height 12
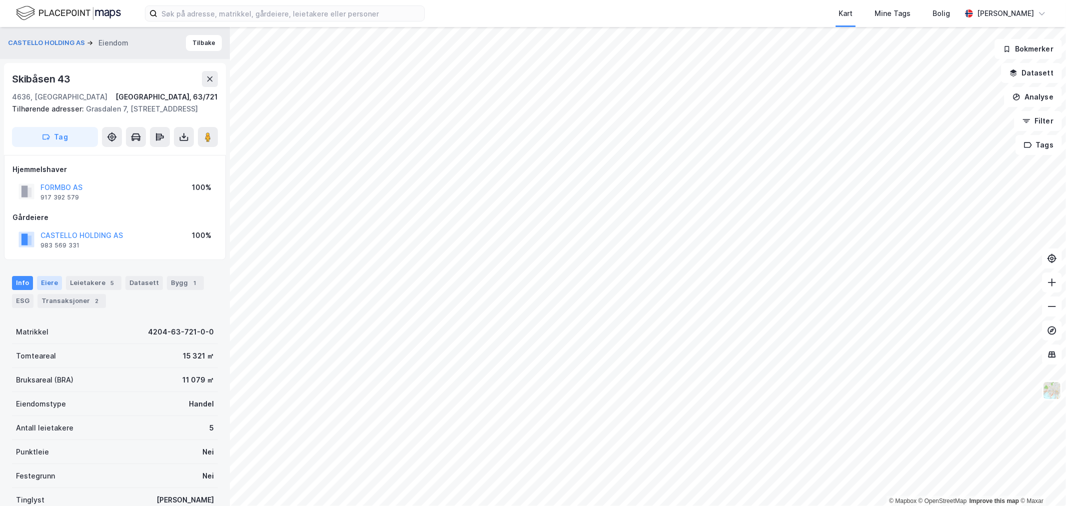
click at [54, 290] on div "Eiere" at bounding box center [49, 283] width 25 height 14
